Goal: Information Seeking & Learning: Find specific fact

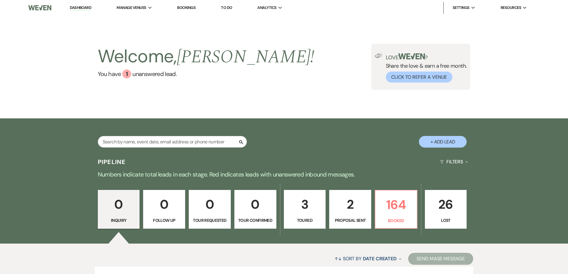
click at [162, 142] on input "text" at bounding box center [172, 142] width 149 height 12
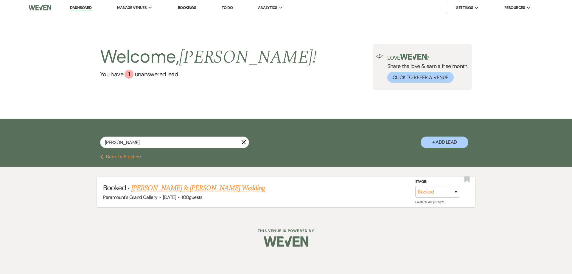
type input "[PERSON_NAME]"
click at [195, 187] on link "[PERSON_NAME] & [PERSON_NAME] Wedding" at bounding box center [198, 188] width 134 height 11
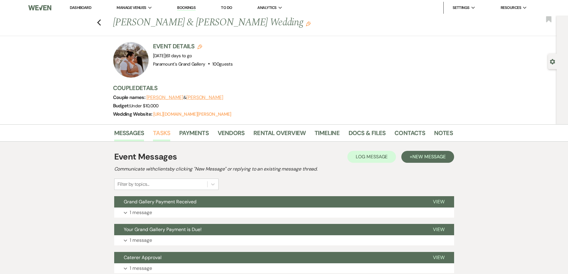
click at [168, 139] on link "Tasks" at bounding box center [161, 134] width 17 height 13
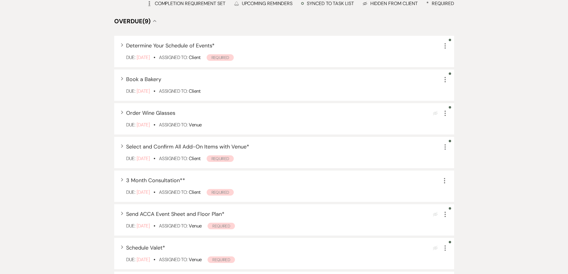
scroll to position [209, 0]
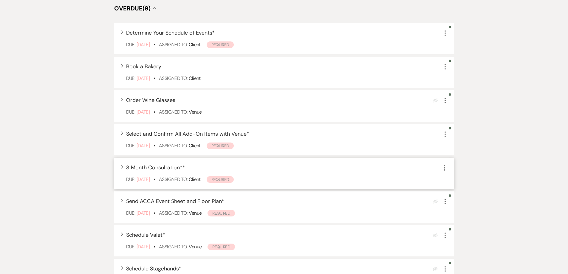
click at [165, 164] on span "3 Month Consultation* *" at bounding box center [155, 167] width 59 height 7
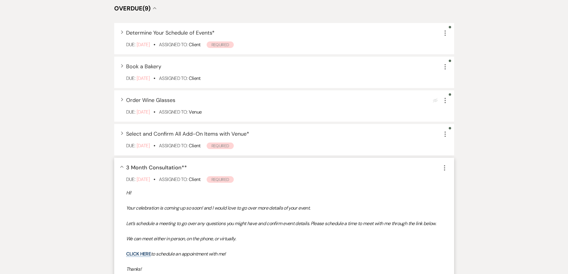
click at [165, 164] on span "3 Month Consultation* *" at bounding box center [156, 167] width 61 height 7
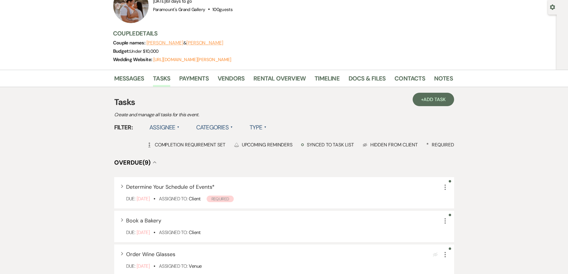
scroll to position [0, 0]
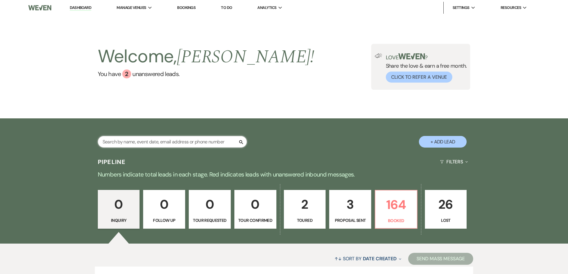
drag, startPoint x: 0, startPoint y: 0, endPoint x: 145, endPoint y: 139, distance: 200.9
click at [145, 139] on input "text" at bounding box center [172, 142] width 149 height 12
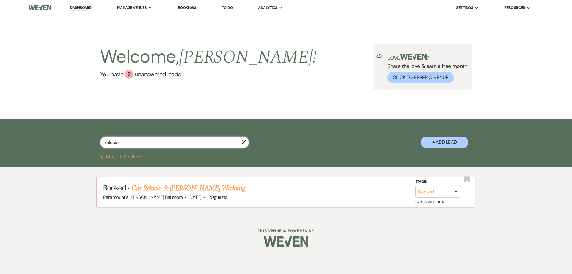
type input "relucio"
click at [150, 184] on link "Cas Relucio & Kyle Carson's Wedding" at bounding box center [188, 188] width 114 height 11
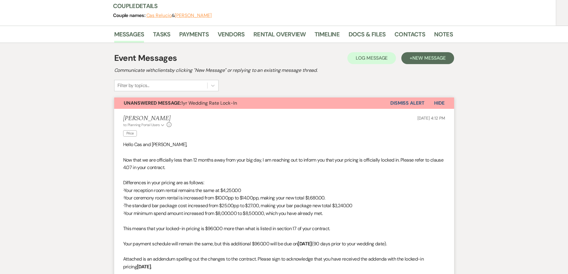
scroll to position [149, 0]
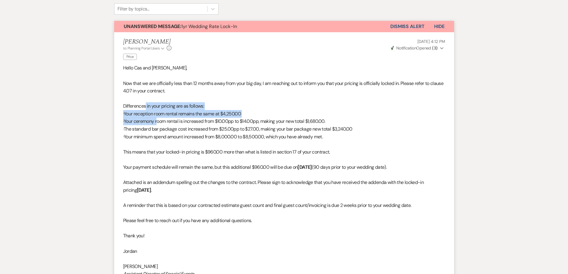
drag, startPoint x: 145, startPoint y: 107, endPoint x: 159, endPoint y: 126, distance: 23.4
click at [158, 124] on div "Hello Cas and Kyle, Now that we are officially less than 12 months away from yo…" at bounding box center [284, 205] width 322 height 282
click at [160, 126] on p "·The standard bar package cost increased from $25.00pp to $27.00, making your b…" at bounding box center [284, 129] width 322 height 8
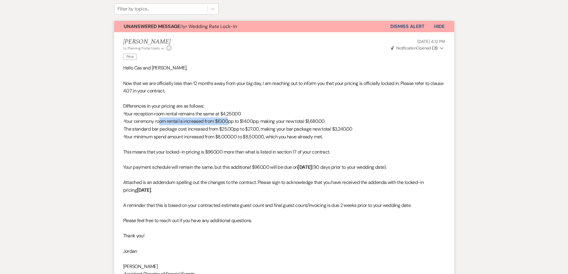
drag, startPoint x: 160, startPoint y: 120, endPoint x: 230, endPoint y: 120, distance: 70.6
click at [230, 120] on p "·Your ceremony room rental is increased from $10.00pp to $14.00pp, making your …" at bounding box center [284, 121] width 322 height 8
click at [259, 125] on p "·Your ceremony room rental is increased from $10.00pp to $14.00pp, making your …" at bounding box center [284, 121] width 322 height 8
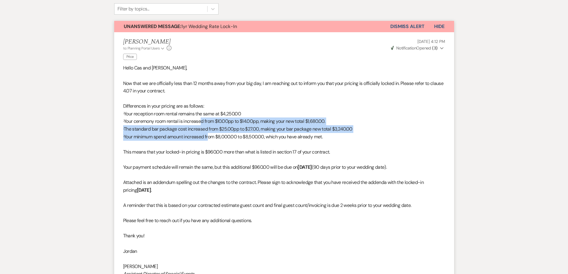
drag, startPoint x: 201, startPoint y: 125, endPoint x: 211, endPoint y: 135, distance: 14.1
click at [210, 134] on div "Hello Cas and Kyle, Now that we are officially less than 12 months away from yo…" at bounding box center [284, 205] width 322 height 282
click at [211, 135] on p "·Your minimum spend amount increased from $8,000.00 to $8,500.00, which you hav…" at bounding box center [284, 137] width 322 height 8
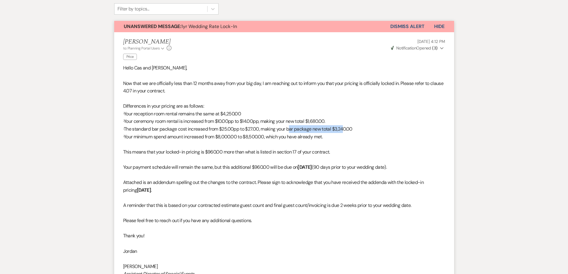
drag, startPoint x: 289, startPoint y: 128, endPoint x: 343, endPoint y: 132, distance: 54.1
click at [343, 132] on p "·The standard bar package cost increased from $25.00pp to $27.00, making your b…" at bounding box center [284, 129] width 322 height 8
click at [336, 137] on p "·Your minimum spend amount increased from $8,000.00 to $8,500.00, which you hav…" at bounding box center [284, 137] width 322 height 8
drag, startPoint x: 236, startPoint y: 122, endPoint x: 330, endPoint y: 122, distance: 94.5
click at [330, 122] on p "·Your ceremony room rental is increased from $10.00pp to $14.00pp, making your …" at bounding box center [284, 121] width 322 height 8
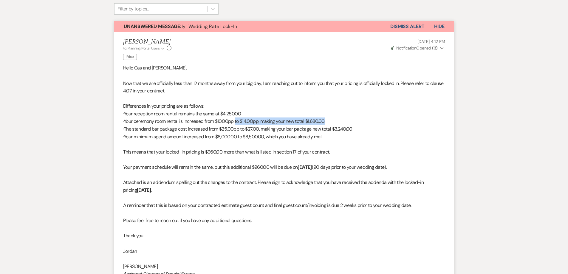
click at [330, 122] on p "·Your ceremony room rental is increased from $10.00pp to $14.00pp, making your …" at bounding box center [284, 121] width 322 height 8
click at [322, 128] on p "·The standard bar package cost increased from $25.00pp to $27.00, making your b…" at bounding box center [284, 129] width 322 height 8
click at [257, 140] on p "·Your minimum spend amount increased from $8,000.00 to $8,500.00, which you hav…" at bounding box center [284, 137] width 322 height 8
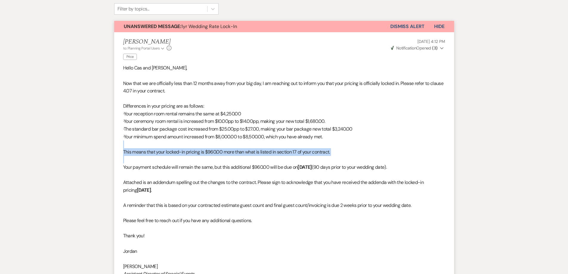
drag, startPoint x: 220, startPoint y: 144, endPoint x: 238, endPoint y: 155, distance: 20.8
click at [231, 156] on div "Hello Cas and Kyle, Now that we are officially less than 12 months away from yo…" at bounding box center [284, 205] width 322 height 282
drag, startPoint x: 238, startPoint y: 155, endPoint x: 233, endPoint y: 155, distance: 4.8
click at [238, 155] on p "This means that your locked-in pricing is $960.00 more than what is listed in s…" at bounding box center [284, 152] width 322 height 8
click at [210, 154] on p "This means that your locked-in pricing is $960.00 more than what is listed in s…" at bounding box center [284, 152] width 322 height 8
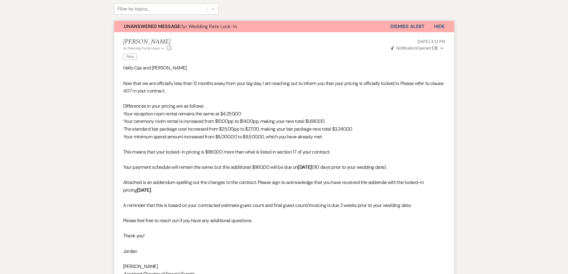
click at [182, 151] on p "This means that your locked-in pricing is $960.00 more than what is listed in s…" at bounding box center [284, 152] width 322 height 8
drag, startPoint x: 173, startPoint y: 166, endPoint x: 246, endPoint y: 170, distance: 73.4
click at [223, 170] on p "Your payment schedule will remain the same, but this additional $960.00 will be…" at bounding box center [284, 167] width 322 height 8
click at [246, 170] on p "Your payment schedule will remain the same, but this additional $960.00 will be…" at bounding box center [284, 167] width 322 height 8
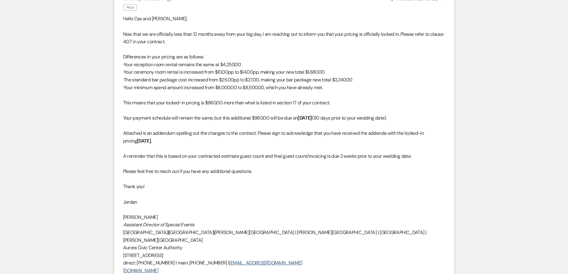
scroll to position [209, 0]
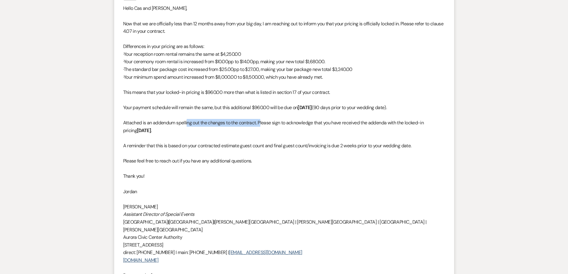
drag, startPoint x: 187, startPoint y: 120, endPoint x: 261, endPoint y: 120, distance: 74.2
click at [261, 120] on p "Attached is an addendum spelling out the changes to the contract. Please sign t…" at bounding box center [284, 126] width 322 height 15
click at [262, 121] on p "Attached is an addendum spelling out the changes to the contract. Please sign t…" at bounding box center [284, 126] width 322 height 15
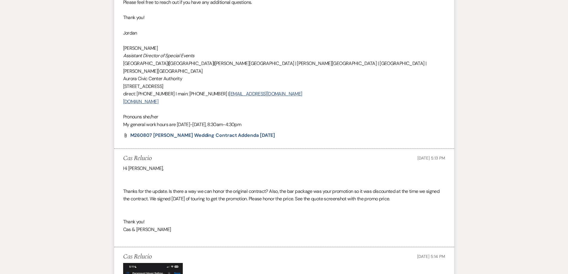
scroll to position [447, 0]
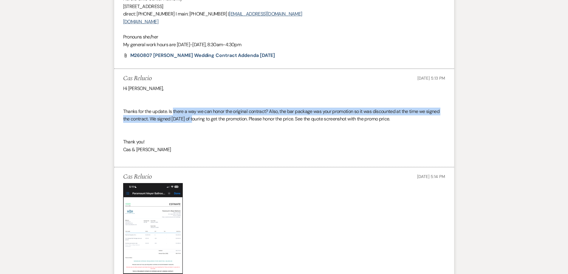
drag, startPoint x: 173, startPoint y: 100, endPoint x: 195, endPoint y: 114, distance: 26.0
click at [195, 114] on div "Hi Jordan, Thanks for the update. Is there a way we can honor the original cont…" at bounding box center [284, 123] width 322 height 76
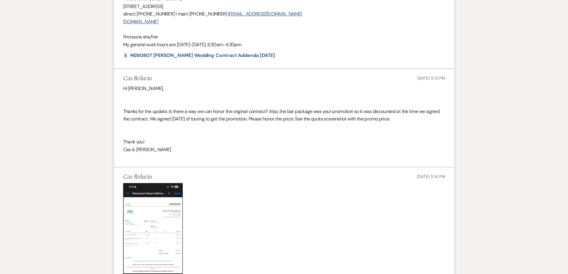
click at [222, 111] on div "Hi Jordan, Thanks for the update. Is there a way we can honor the original cont…" at bounding box center [284, 123] width 322 height 76
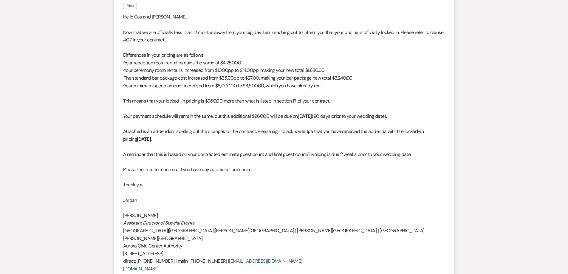
scroll to position [179, 0]
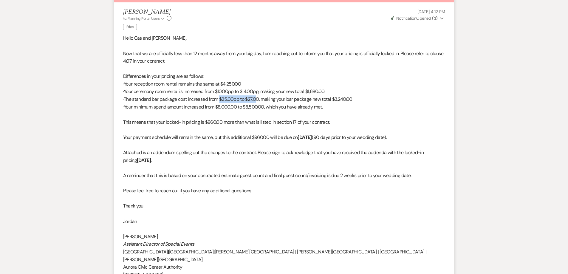
drag, startPoint x: 220, startPoint y: 99, endPoint x: 259, endPoint y: 99, distance: 38.7
click at [256, 99] on p "·The standard bar package cost increased from $25.00pp to $27.00, making your b…" at bounding box center [284, 99] width 322 height 8
click at [259, 99] on p "·The standard bar package cost increased from $25.00pp to $27.00, making your b…" at bounding box center [284, 99] width 322 height 8
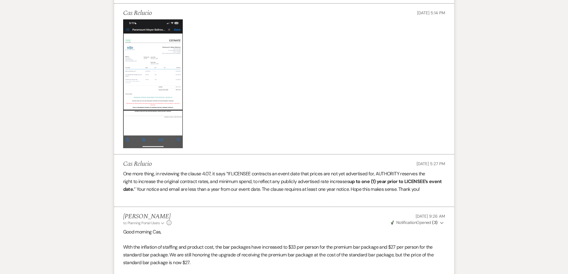
scroll to position [715, 0]
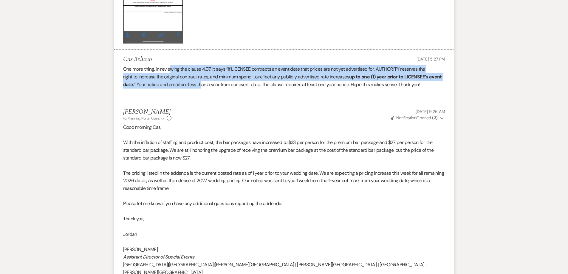
drag, startPoint x: 171, startPoint y: 62, endPoint x: 201, endPoint y: 77, distance: 33.3
click at [201, 77] on div "One more thing, in reviewing the clause 4.07, it says “If LICENSEE contracts an…" at bounding box center [284, 80] width 322 height 30
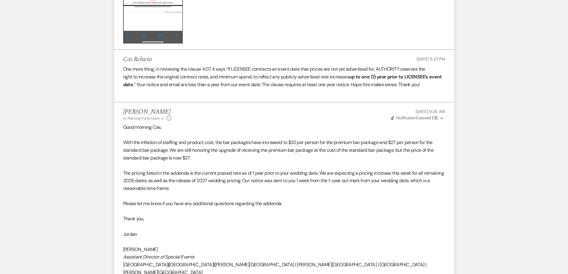
click at [216, 77] on p "right to increase the original contract rates, and minimum spend, to reflect an…" at bounding box center [284, 80] width 322 height 15
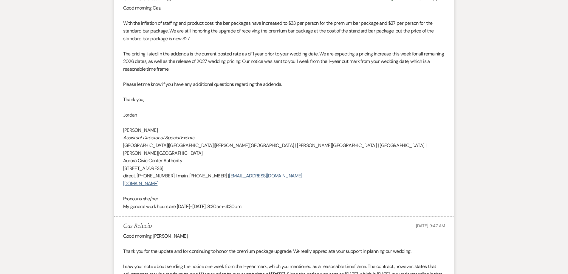
scroll to position [805, 0]
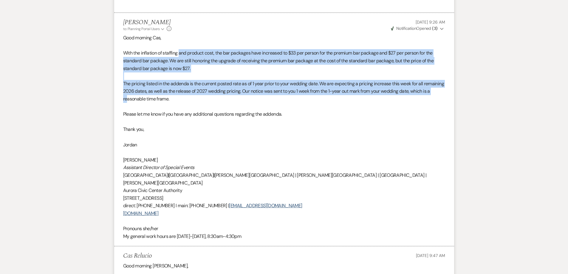
drag, startPoint x: 183, startPoint y: 46, endPoint x: 154, endPoint y: 91, distance: 52.9
click at [150, 90] on div "Good morning Cas, With the inflation of staffing and product cost, the bar pack…" at bounding box center [284, 137] width 322 height 206
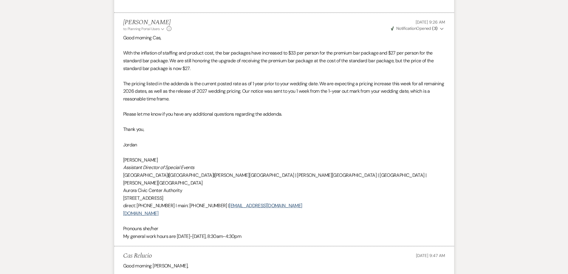
click at [156, 91] on p "The pricing listed in the addenda is the current posted rate as of 1 year prior…" at bounding box center [284, 91] width 322 height 23
drag, startPoint x: 153, startPoint y: 104, endPoint x: 185, endPoint y: 110, distance: 32.3
click at [185, 110] on p "Please let me know if you have any additional questions regarding the addenda." at bounding box center [284, 114] width 322 height 8
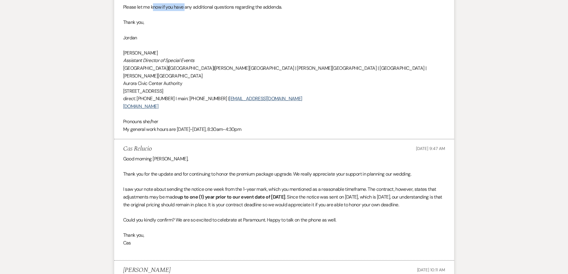
scroll to position [924, 0]
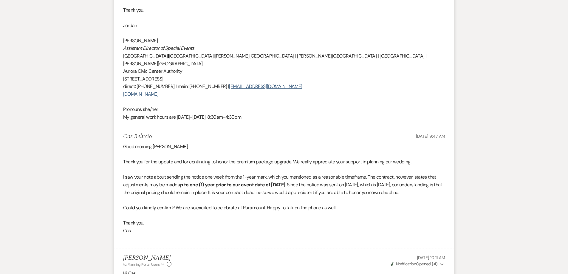
click at [179, 150] on p at bounding box center [284, 154] width 322 height 8
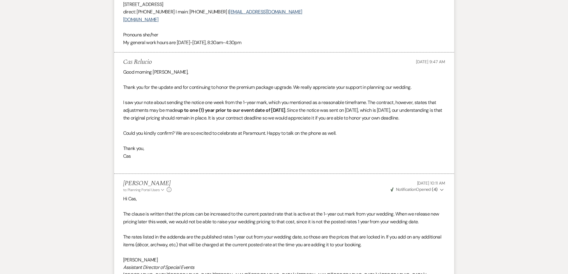
scroll to position [1013, 0]
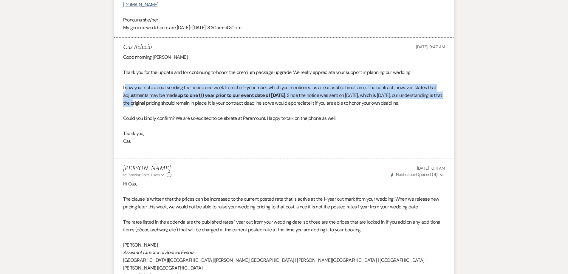
drag, startPoint x: 126, startPoint y: 71, endPoint x: 175, endPoint y: 90, distance: 53.1
click at [165, 90] on p "I saw your note about sending the notice one week from the 1-year mark, which y…" at bounding box center [284, 95] width 322 height 23
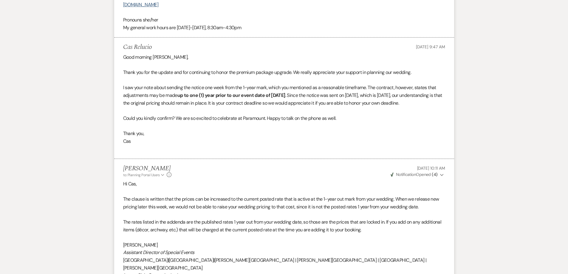
click at [177, 90] on p "I saw your note about sending the notice one week from the 1-year mark, which y…" at bounding box center [284, 95] width 322 height 23
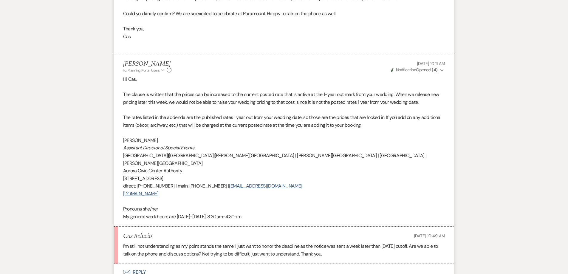
scroll to position [1132, 0]
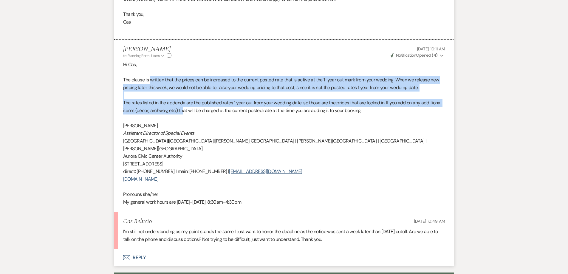
drag, startPoint x: 151, startPoint y: 72, endPoint x: 183, endPoint y: 103, distance: 44.5
click at [183, 103] on div "Hi Cas, The clause is written that the prices can be increased to the current p…" at bounding box center [284, 133] width 322 height 145
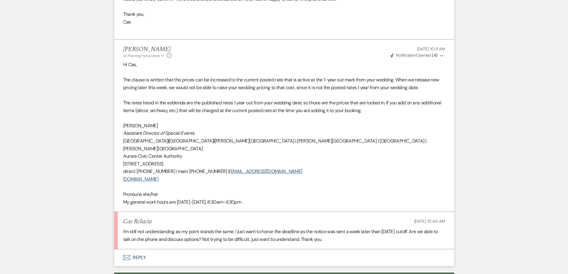
click at [193, 101] on p "The rates listed in the addenda are the published rates 1 year out from your we…" at bounding box center [284, 106] width 322 height 15
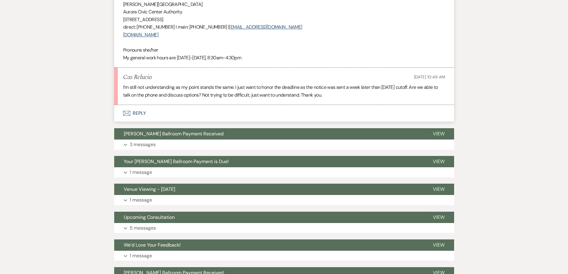
scroll to position [1281, 0]
